Goal: Information Seeking & Learning: Learn about a topic

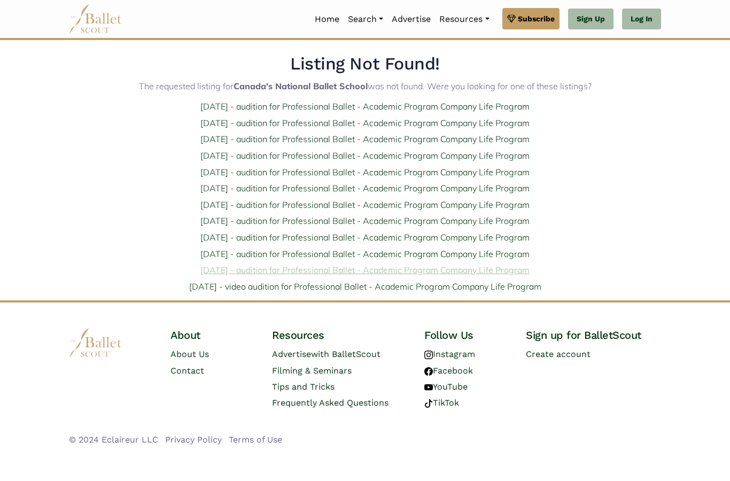
click at [218, 270] on link "Feb. 8, 2026 - audition for Professional Ballet - Academic Program Company Life…" at bounding box center [364, 270] width 329 height 11
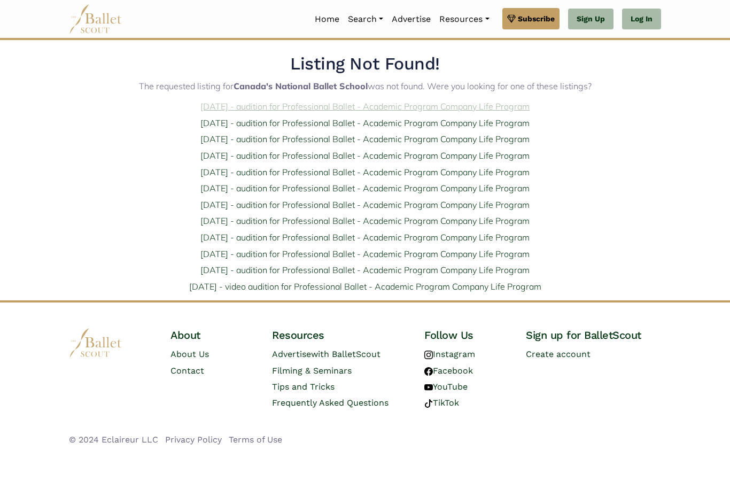
click at [212, 108] on link "Nov. 8, 2025 - audition for Professional Ballet - Academic Program Company Life…" at bounding box center [364, 106] width 329 height 11
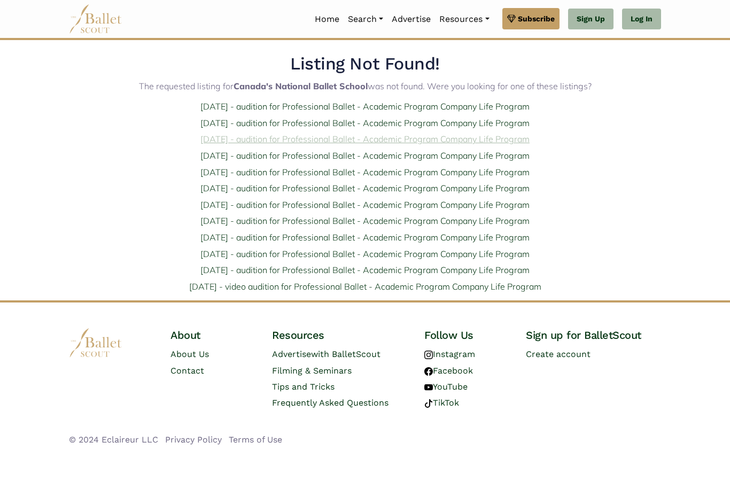
click at [242, 134] on link "Nov. 14, 2025 - audition for Professional Ballet - Academic Program Company Lif…" at bounding box center [364, 139] width 329 height 11
click at [209, 249] on link "Jan. 18, 2026 - audition for Professional Ballet - Academic Program Company Lif…" at bounding box center [364, 254] width 329 height 11
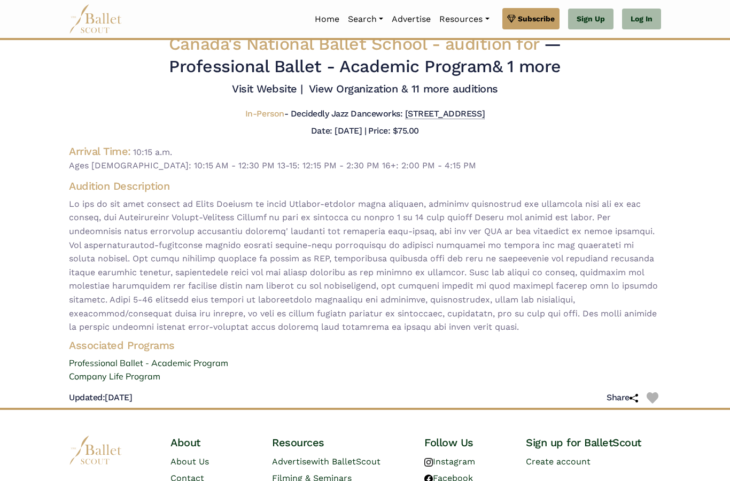
scroll to position [30, 0]
